Goal: Task Accomplishment & Management: Manage account settings

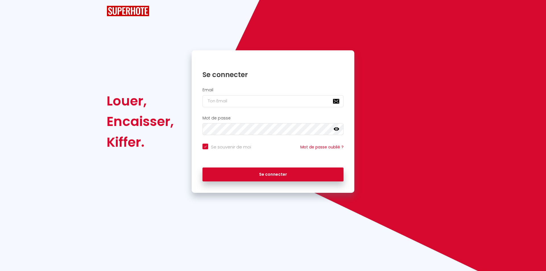
checkbox input "true"
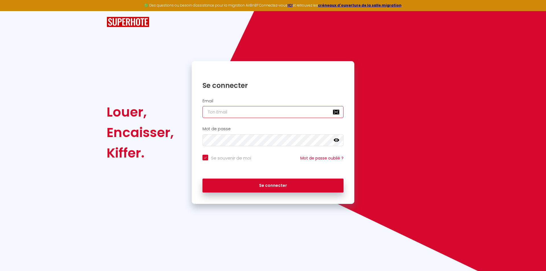
click at [254, 111] on input "email" at bounding box center [273, 112] width 141 height 12
type input "a"
checkbox input "true"
type input "ao"
checkbox input "true"
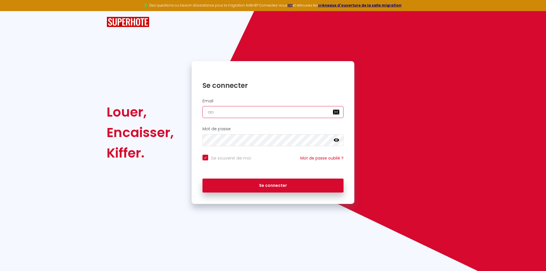
type input "aoi"
checkbox input "true"
type input "aoim"
checkbox input "true"
type input "aoimm"
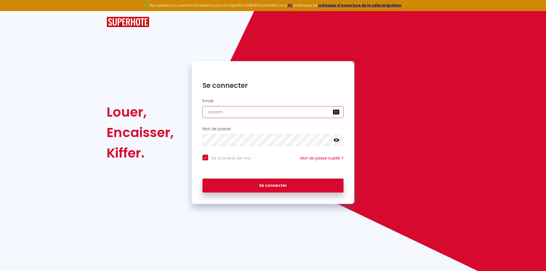
checkbox input "true"
type input "aoimmo"
checkbox input "true"
type input "aoimmo3"
checkbox input "true"
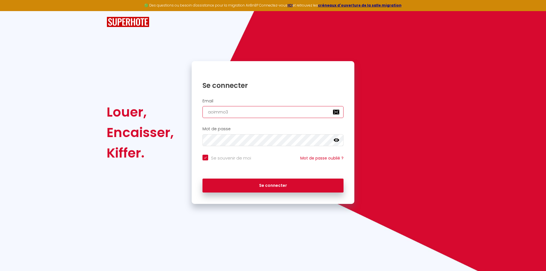
type input "aoimmo34"
checkbox input "true"
type input "aoimmo34@"
checkbox input "true"
type input "aoimmo34@g"
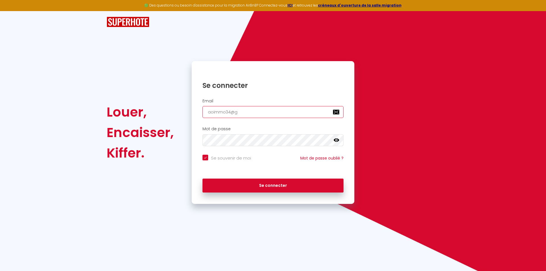
checkbox input "true"
type input "aoimmo34@gm"
checkbox input "true"
type input "aoimmo34@gma"
checkbox input "true"
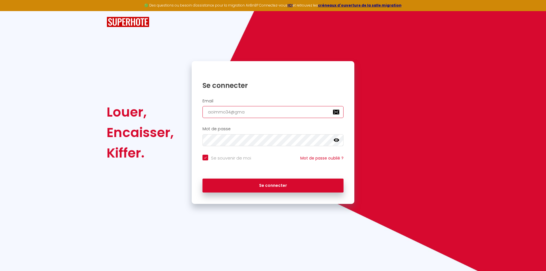
type input "aoimmo34@gmai"
checkbox input "true"
type input "[EMAIL_ADDRESS]"
checkbox input "true"
type input "[EMAIL_ADDRESS]."
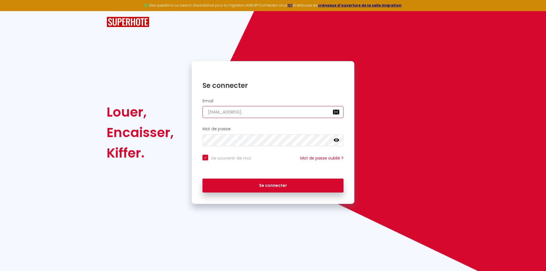
checkbox input "true"
type input "aoimmo34@gmail.c"
checkbox input "true"
type input "[EMAIL_ADDRESS][DOMAIN_NAME]"
checkbox input "true"
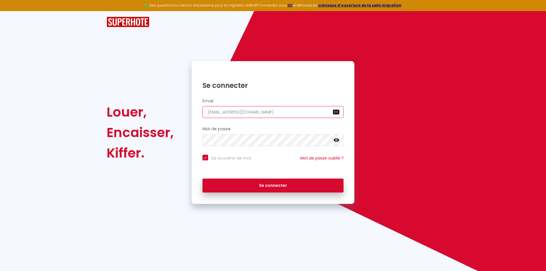
type input "[EMAIL_ADDRESS][DOMAIN_NAME]"
checkbox input "true"
type input "[EMAIL_ADDRESS][DOMAIN_NAME]"
click at [203, 179] on button "Se connecter" at bounding box center [273, 186] width 141 height 14
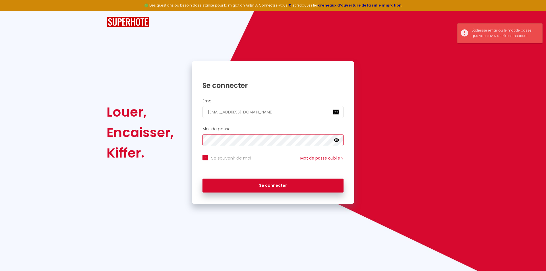
checkbox input "true"
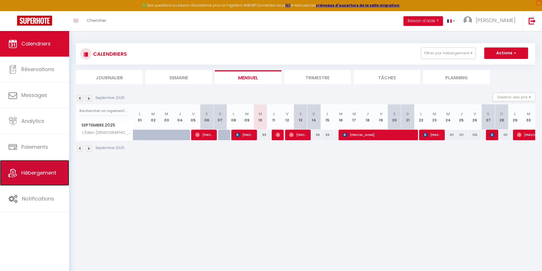
click at [40, 173] on span "Hébergement" at bounding box center [38, 172] width 35 height 7
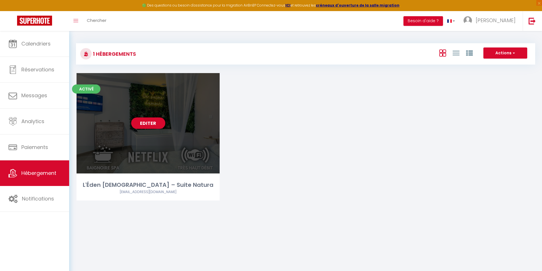
click at [143, 142] on div "Editer" at bounding box center [148, 123] width 143 height 100
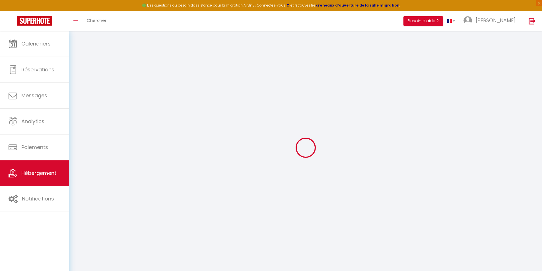
select select
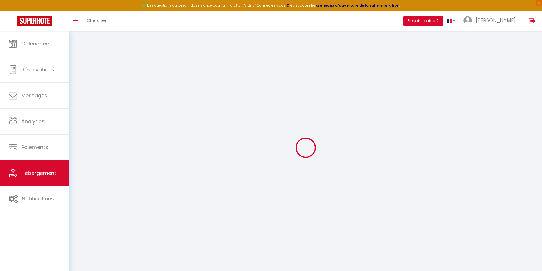
select select
checkbox input "false"
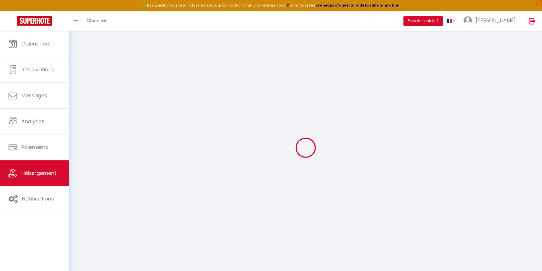
select select
type input "L'Éden [DEMOGRAPHIC_DATA] – Suite Natura"
type input "[PERSON_NAME]"
type input "ogé"
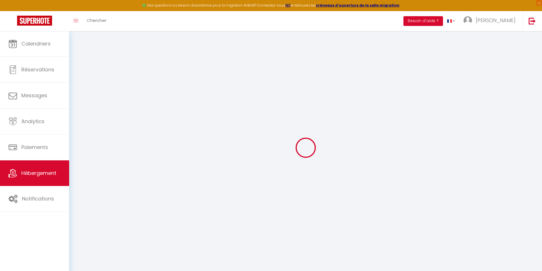
type input "[STREET_ADDRESS][PERSON_NAME]"
type input "34000"
type input "[GEOGRAPHIC_DATA]"
select select "2"
select select "0"
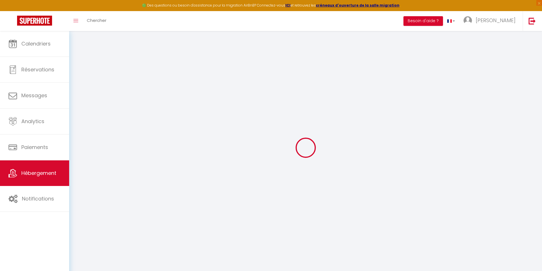
type input "97"
type input "30"
type input "1.30"
type input "500"
select select
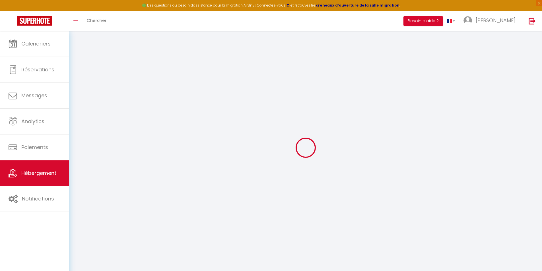
select select
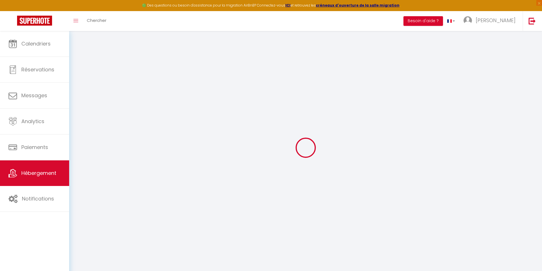
type input "[STREET_ADDRESS][PERSON_NAME]"
type input "34500"
type input "Béziers"
type input "[EMAIL_ADDRESS][DOMAIN_NAME]"
select select "6539"
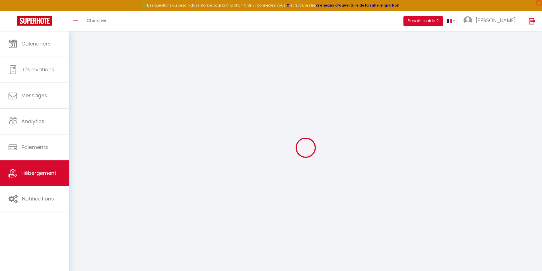
checkbox input "false"
type input "0"
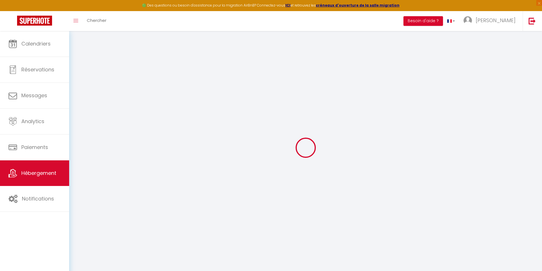
type input "0"
select select
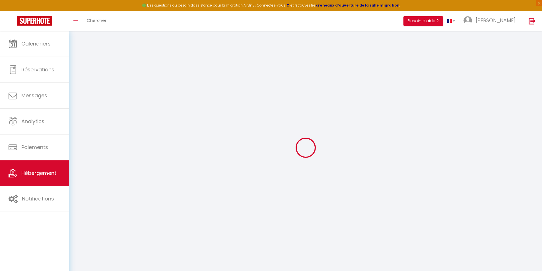
select select
checkbox input "false"
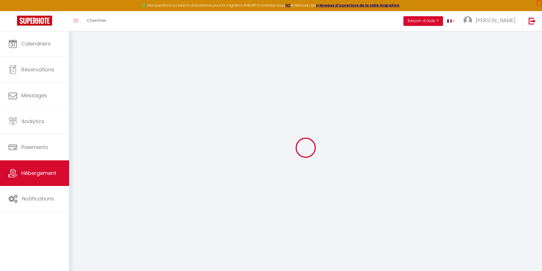
checkbox input "false"
select select "21038"
select select
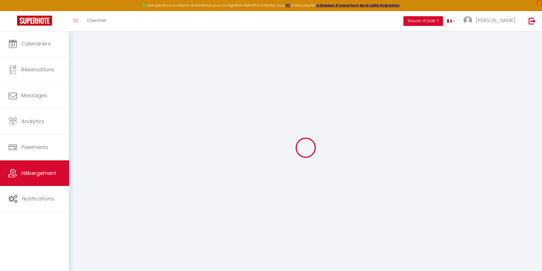
select select
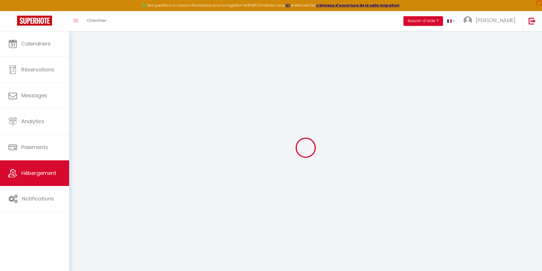
checkbox input "false"
select select
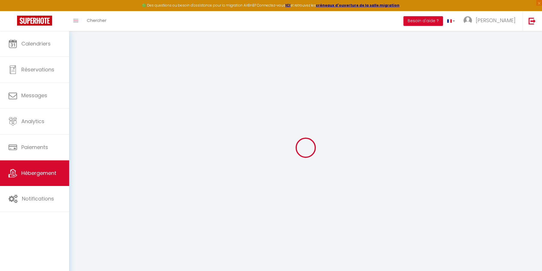
select select
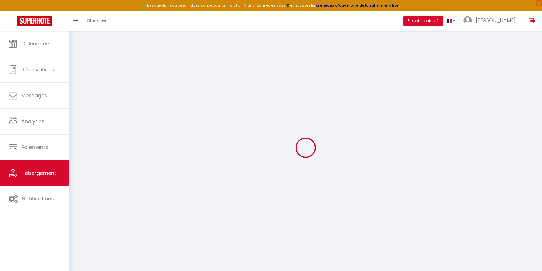
checkbox input "false"
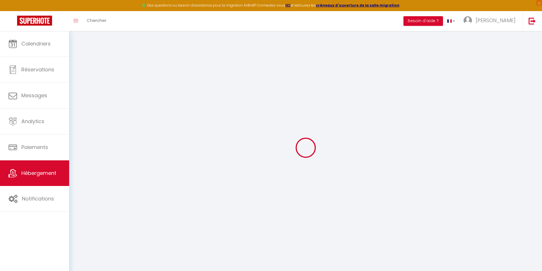
checkbox input "false"
select select "16:00"
select select
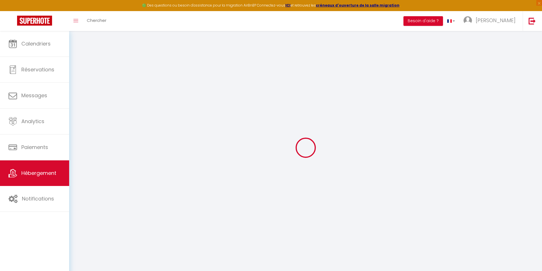
select select "11:00"
select select "15"
select select "15:00"
select select "270"
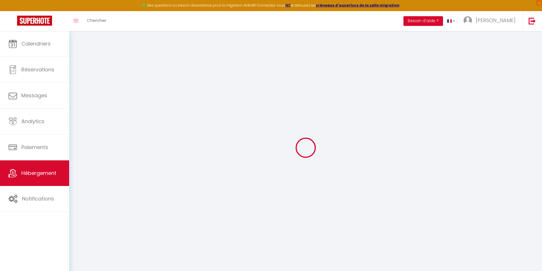
select select "well_reviewed_guests"
select select "EUR"
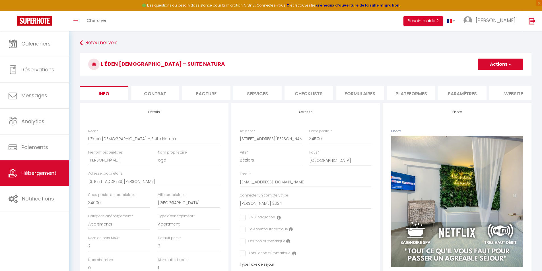
click at [408, 90] on li "Plateformes" at bounding box center [411, 93] width 48 height 14
select select
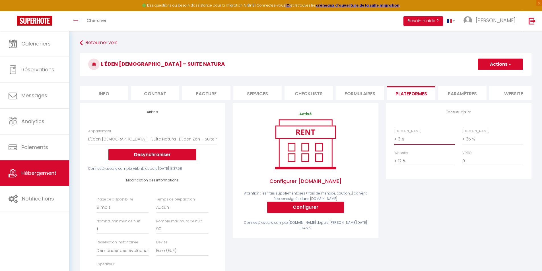
click at [418, 144] on select "0 + 1 % + 2 % + 3 % + 4 % + 5 % + 6 % + 7 % + 8 % + 9 %" at bounding box center [424, 139] width 61 height 11
select select "+ 15 %"
click at [394, 138] on select "0 + 1 % + 2 % + 3 % + 4 % + 5 % + 6 % + 7 % + 8 % + 9 %" at bounding box center [424, 139] width 61 height 11
select select
click at [470, 143] on select "0 + 1 % + 2 % + 3 % + 4 % + 5 % + 6 % + 7 % + 8 % + 9 %" at bounding box center [492, 139] width 61 height 11
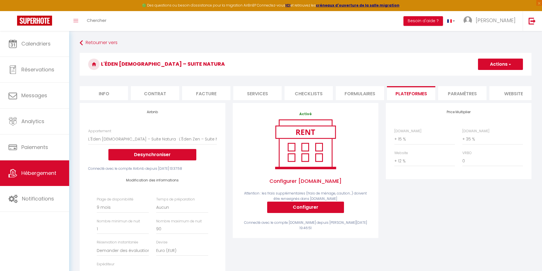
click at [404, 63] on h3 "L'Éden [DEMOGRAPHIC_DATA] – Suite Natura" at bounding box center [306, 64] width 452 height 23
click at [499, 67] on button "Actions" at bounding box center [500, 64] width 45 height 11
click at [499, 74] on link "Enregistrer" at bounding box center [500, 76] width 45 height 7
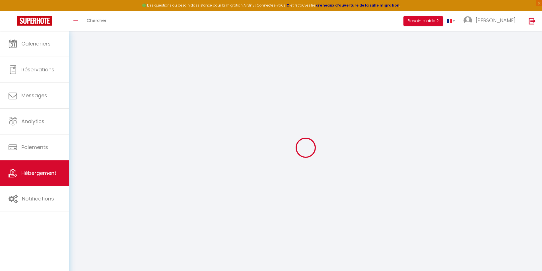
select select "270"
select select "well_reviewed_guests"
select select "EUR"
select select
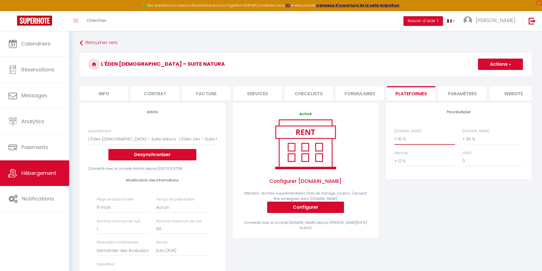
click at [409, 143] on select "0 + 1 % + 2 % + 3 % + 4 % + 5 % + 6 % + 7 % + 8 % + 9 %" at bounding box center [424, 139] width 61 height 11
click at [394, 138] on select "0 + 1 % + 2 % + 3 % + 4 % + 5 % + 6 % + 7 % + 8 % + 9 %" at bounding box center [424, 139] width 61 height 11
click at [497, 63] on button "Actions" at bounding box center [500, 64] width 45 height 11
click at [486, 78] on link "Enregistrer" at bounding box center [500, 76] width 45 height 7
select select "270"
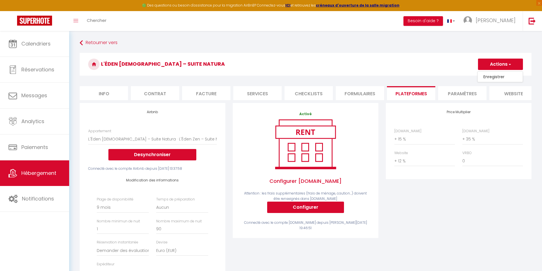
select select "well_reviewed_guests"
select select "EUR"
select select
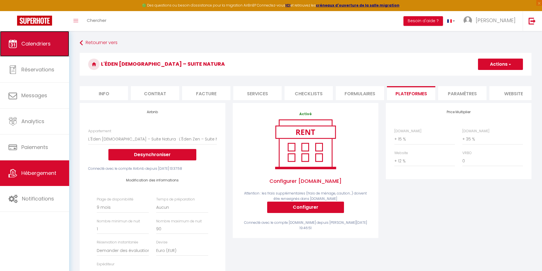
click at [36, 47] on link "Calendriers" at bounding box center [34, 44] width 69 height 26
